Goal: Information Seeking & Learning: Learn about a topic

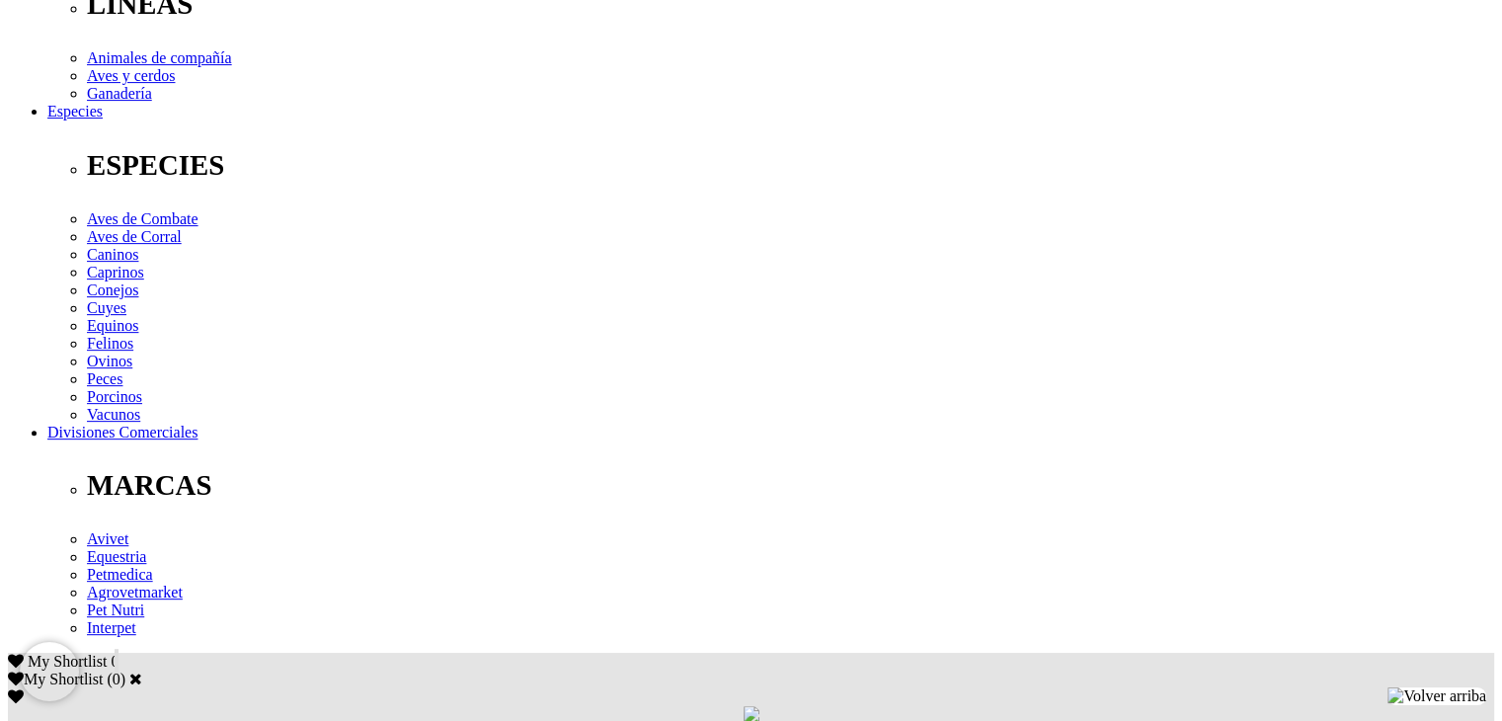
scroll to position [790, 0]
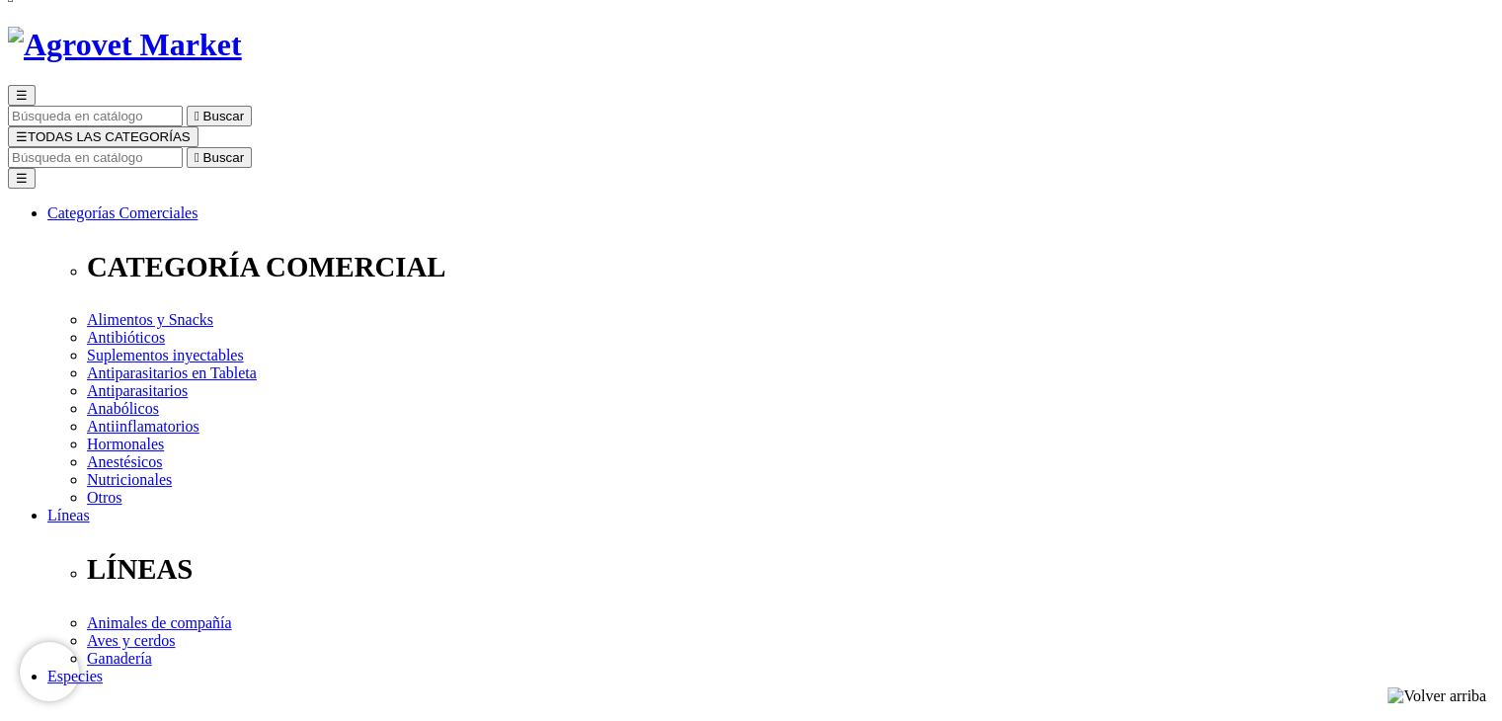
scroll to position [0, 0]
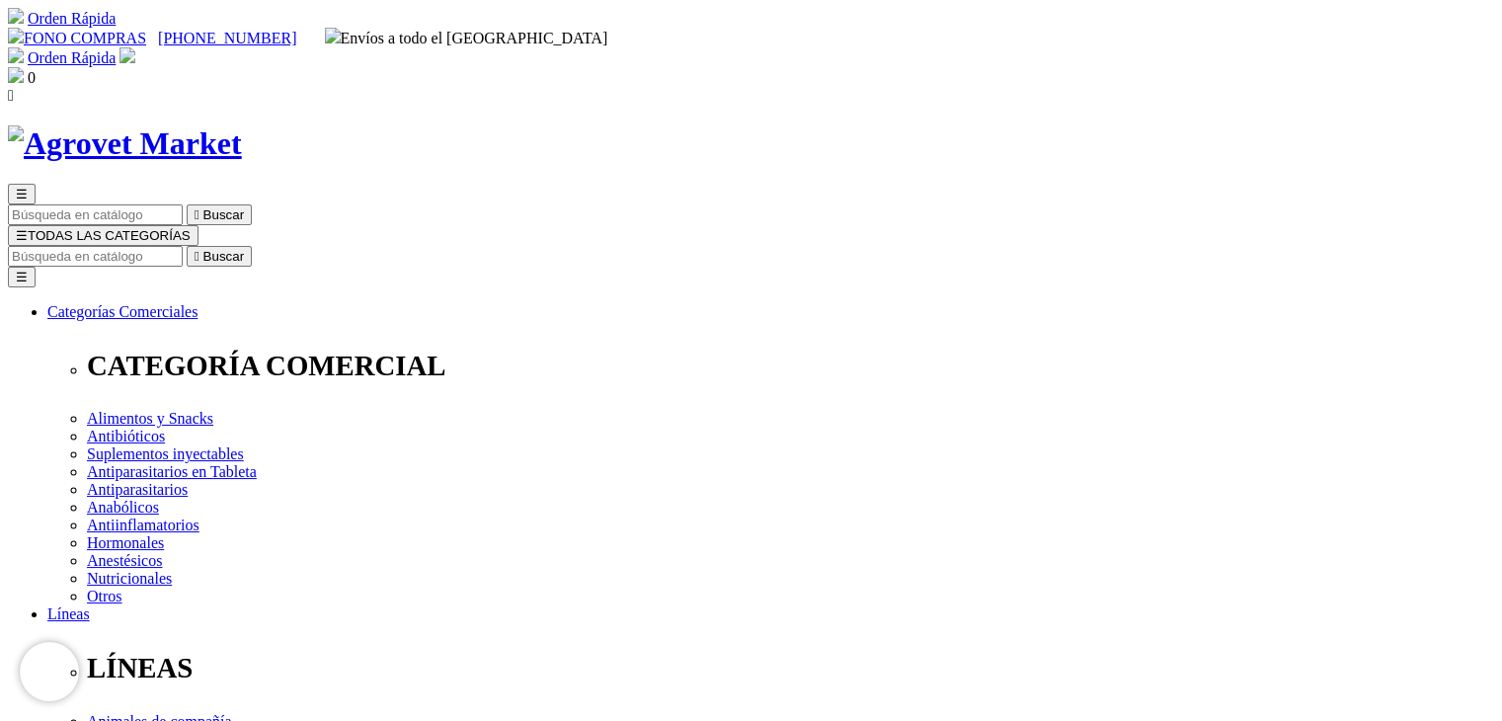
click at [183, 246] on input "Buscar" at bounding box center [95, 256] width 175 height 21
type input "amoxici"
type input "cefovecina"
click at [299, 246] on button " Buscar" at bounding box center [331, 256] width 65 height 21
drag, startPoint x: 1027, startPoint y: 105, endPoint x: 1220, endPoint y: 108, distance: 192.6
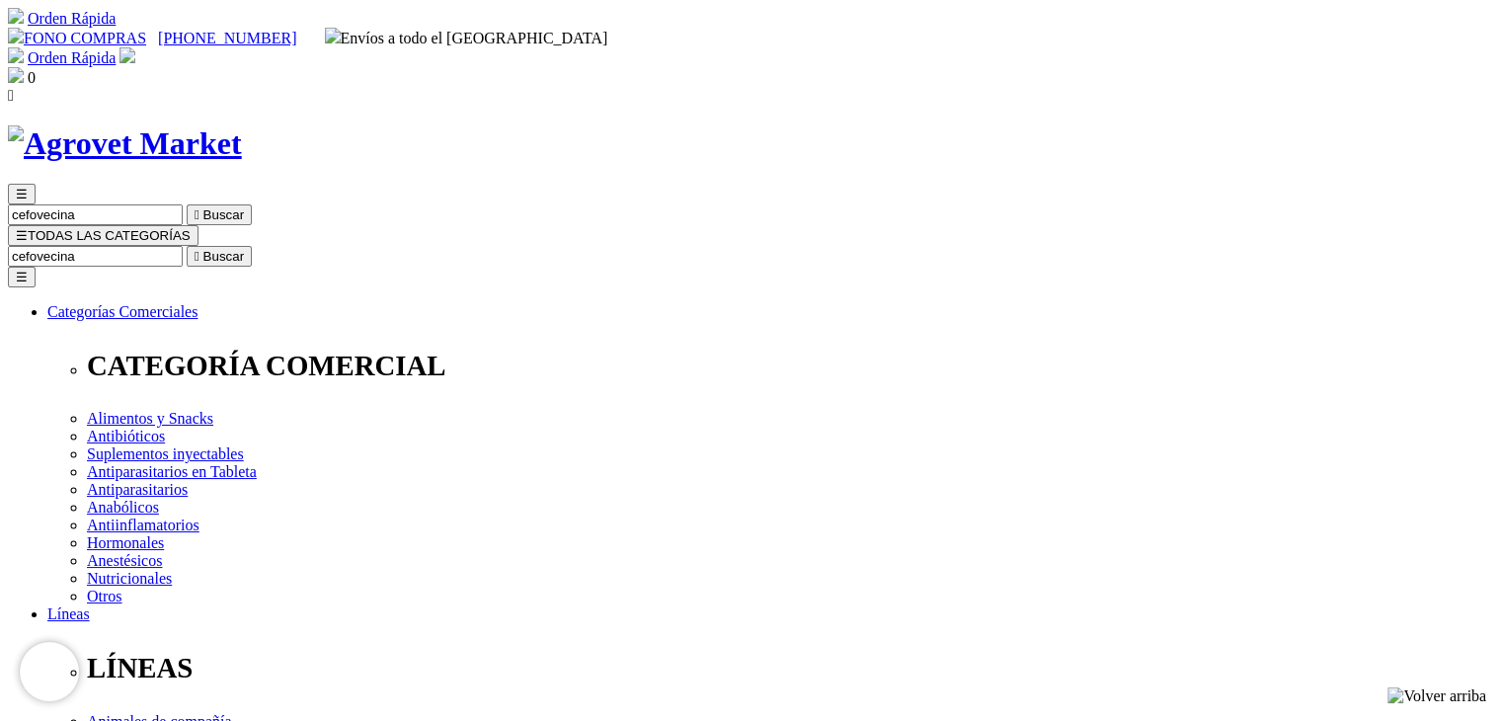
type input "ceftiofur"
click at [590, 246] on button " Buscar" at bounding box center [622, 256] width 65 height 21
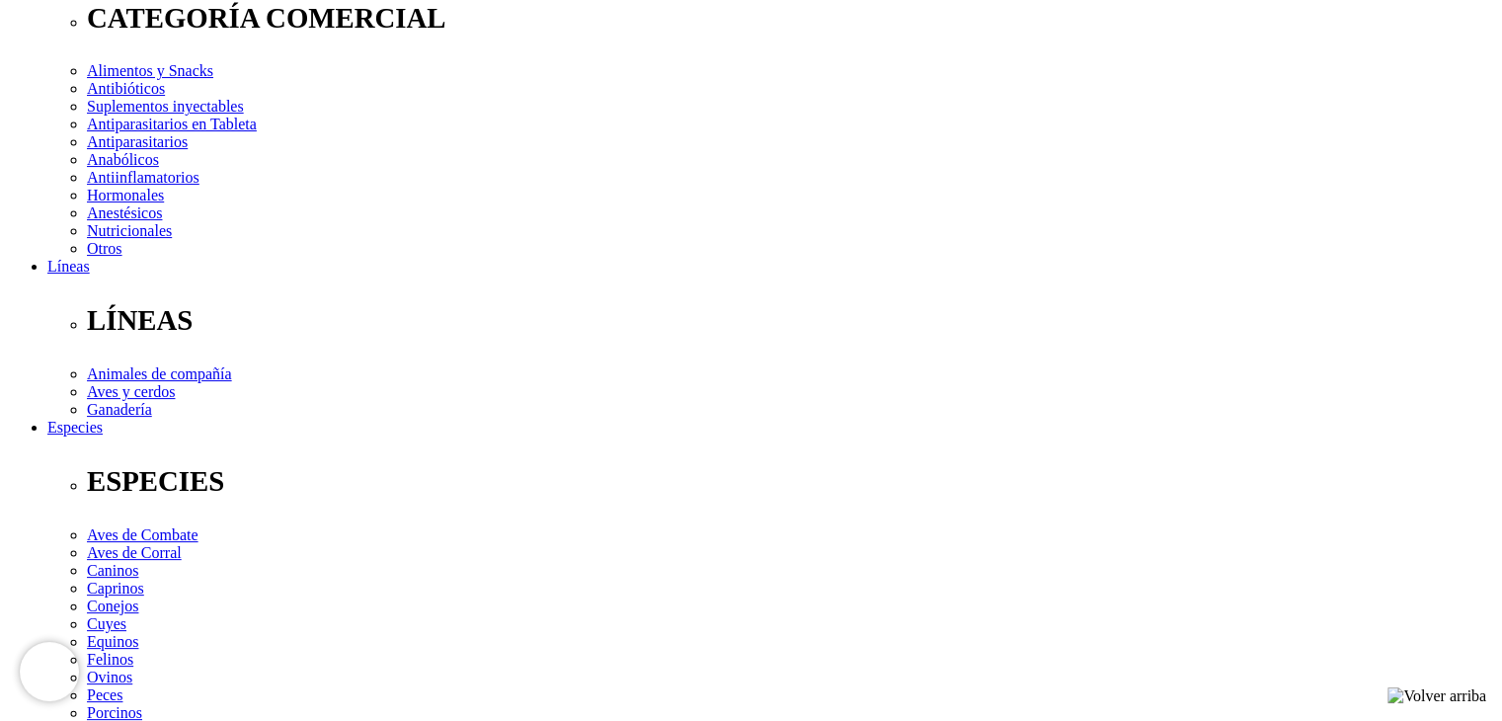
scroll to position [198, 0]
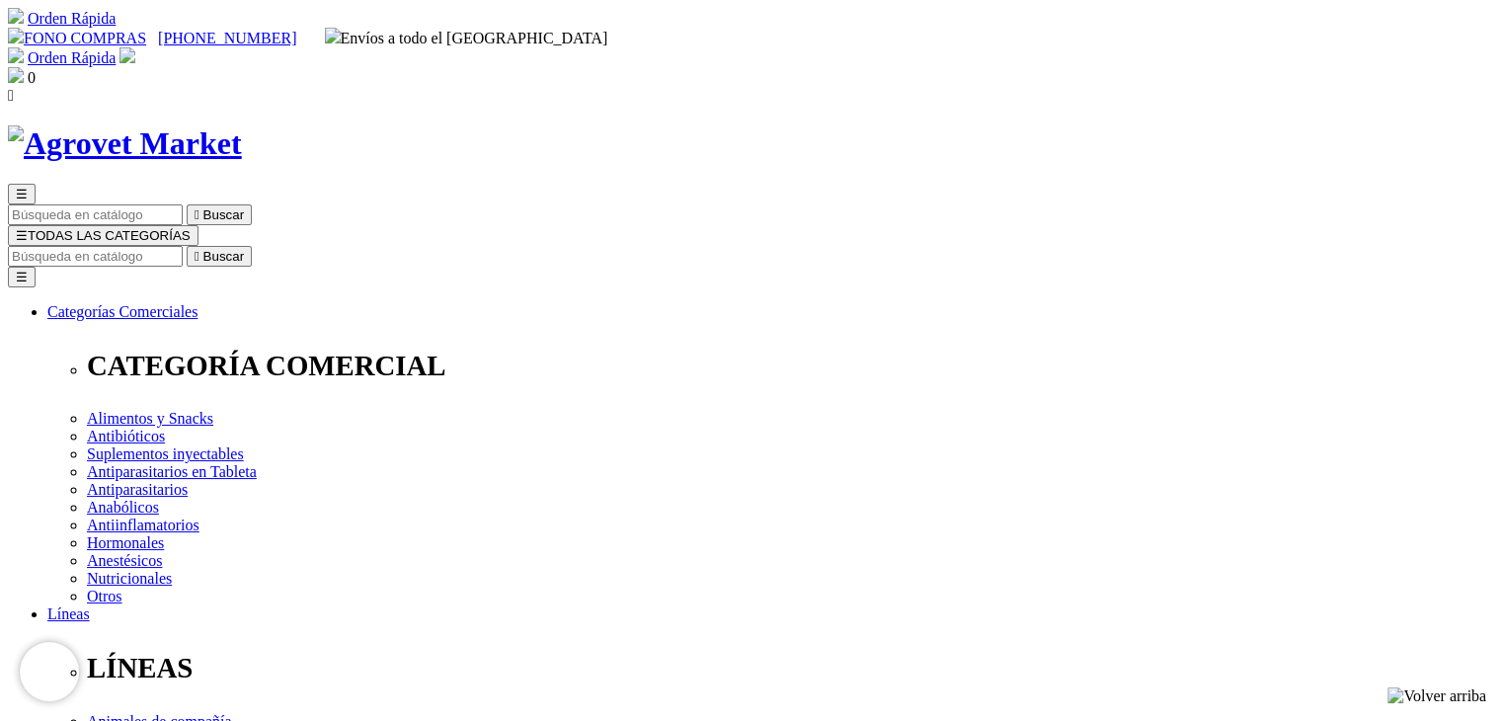
click at [242, 125] on img at bounding box center [125, 143] width 234 height 37
click at [183, 246] on input "Buscar" at bounding box center [95, 256] width 175 height 21
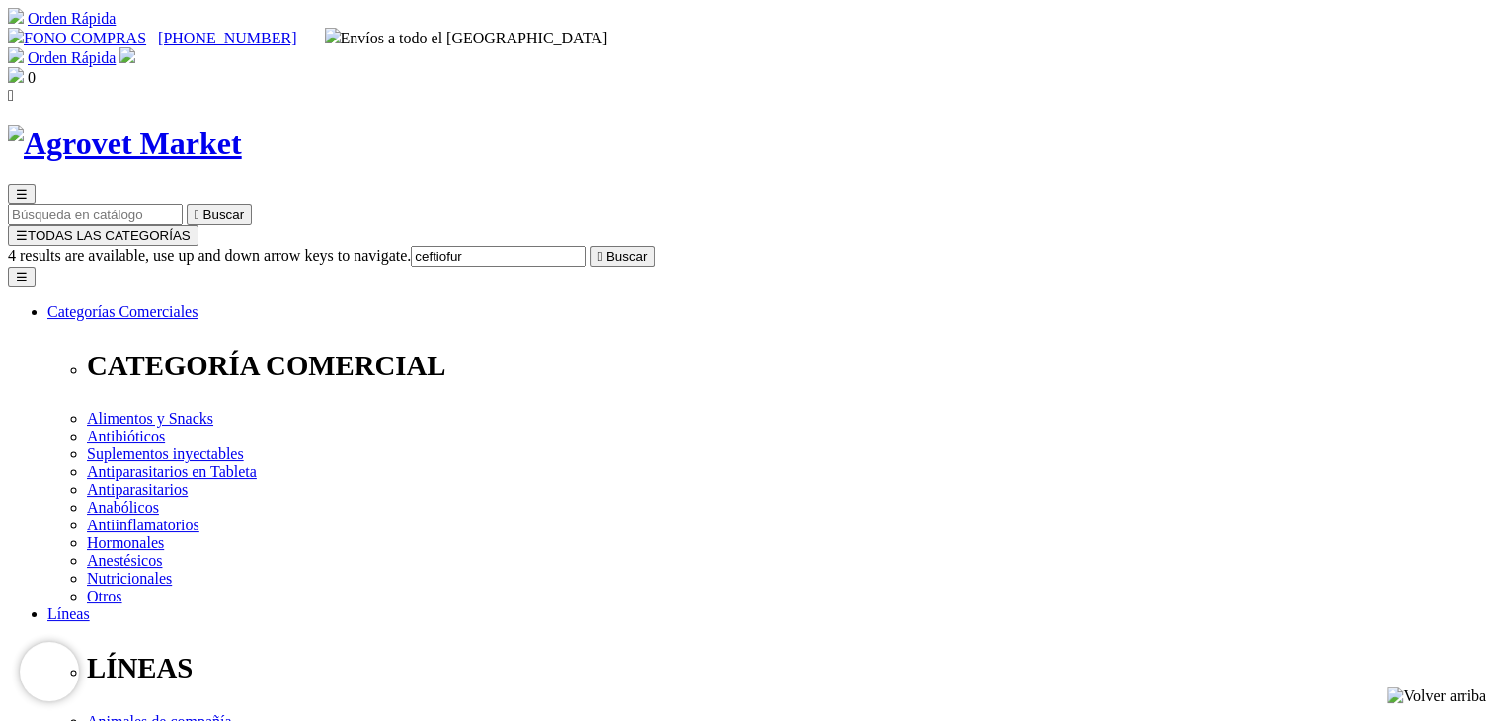
type input "ceftiofur"
click at [590, 246] on button " Buscar" at bounding box center [622, 256] width 65 height 21
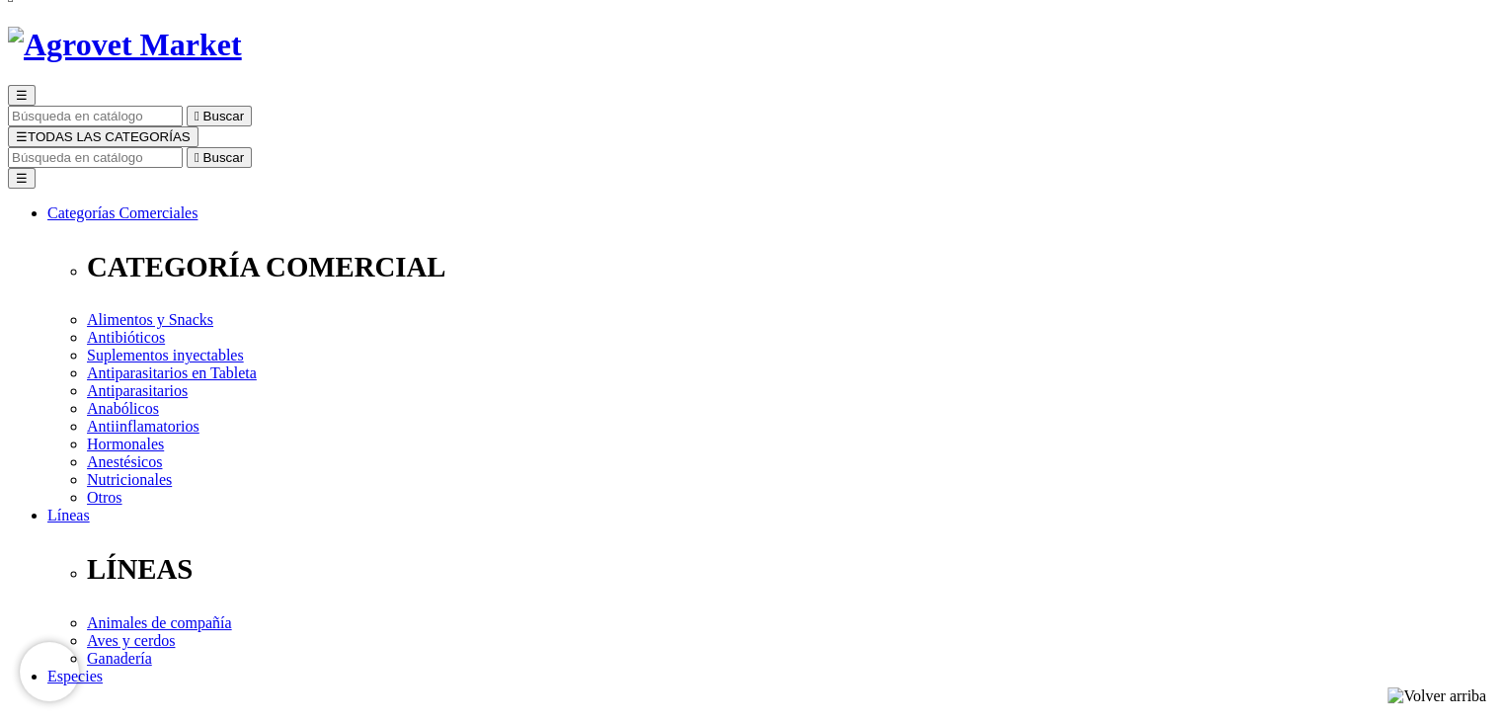
scroll to position [691, 0]
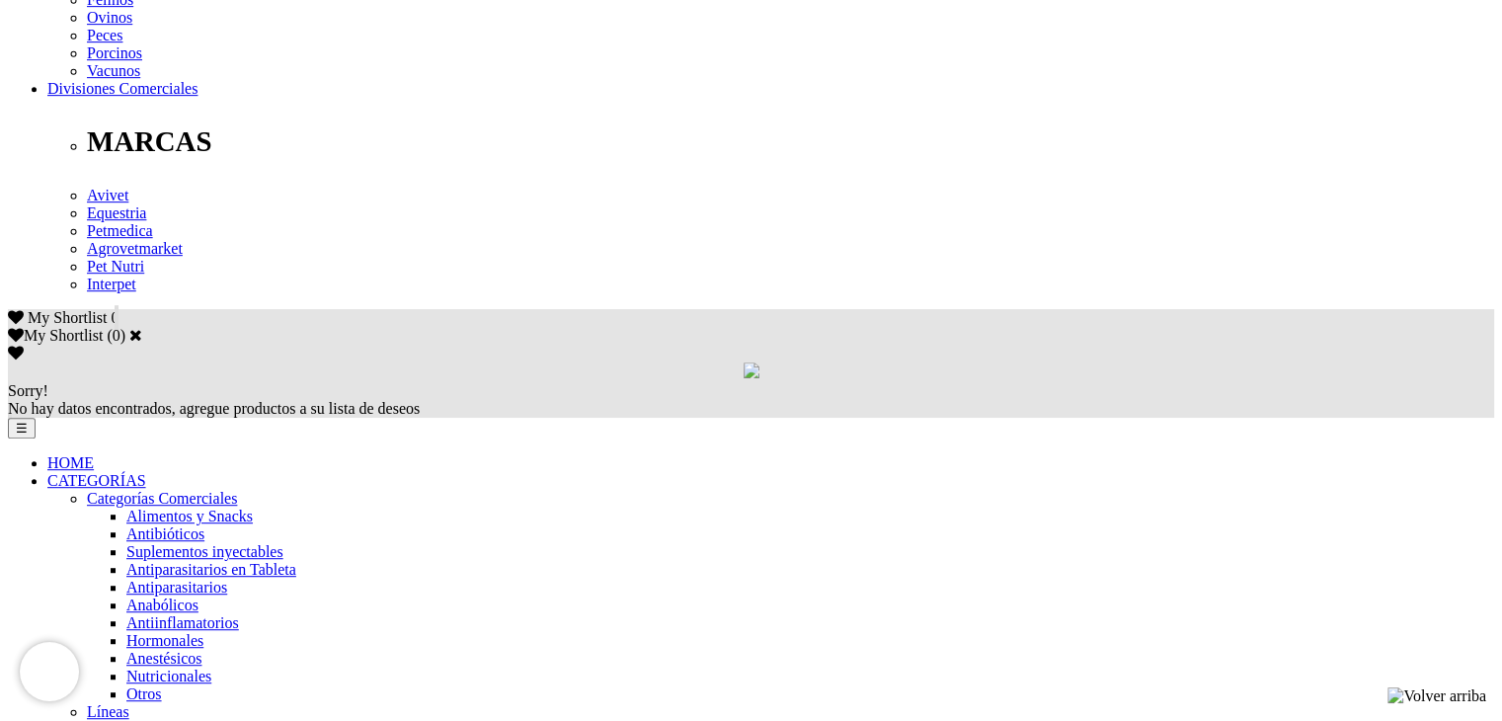
scroll to position [1087, 0]
